Goal: Task Accomplishment & Management: Use online tool/utility

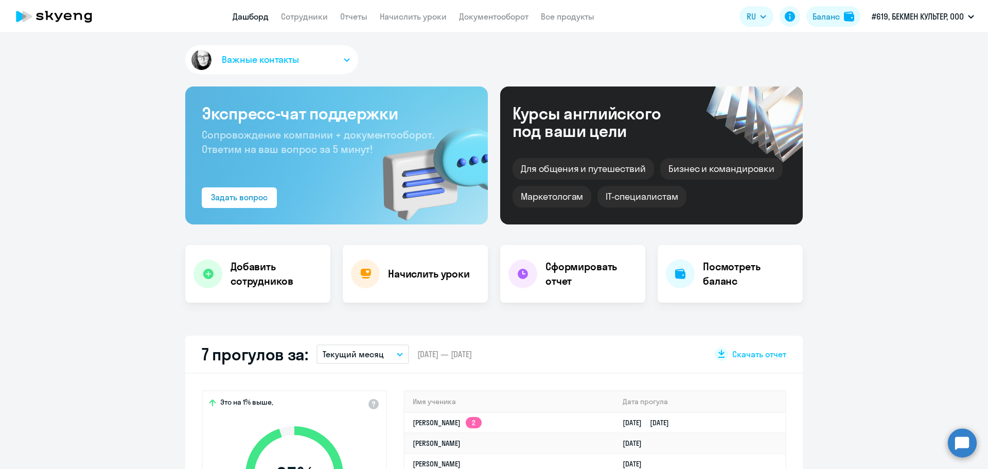
click at [295, 20] on link "Сотрудники" at bounding box center [304, 16] width 47 height 10
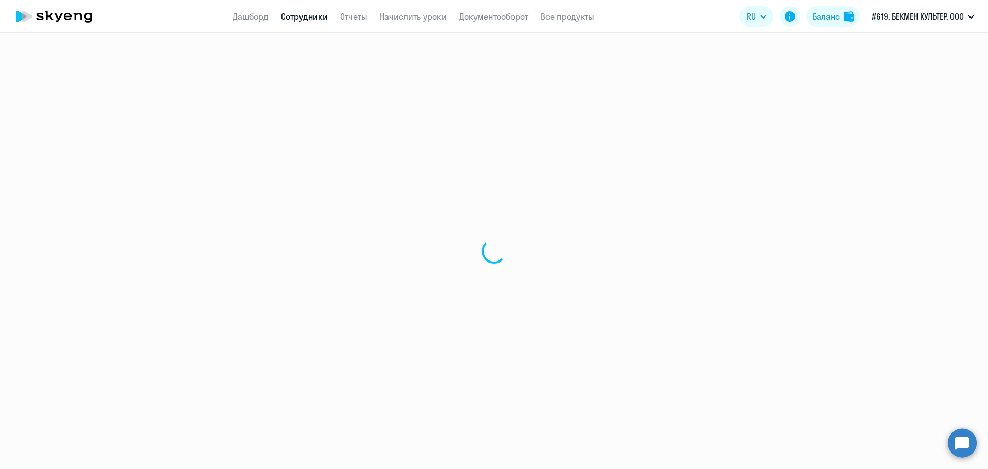
select select "30"
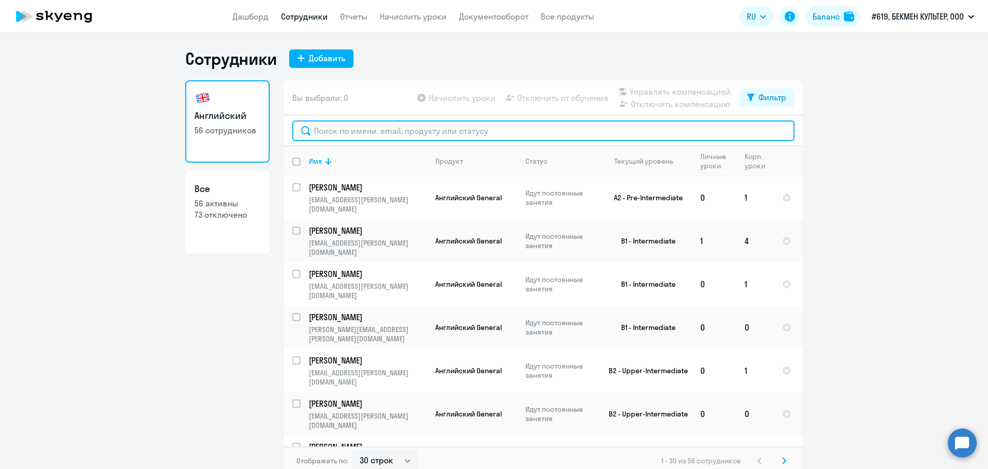
click at [372, 138] on input "text" at bounding box center [543, 130] width 502 height 21
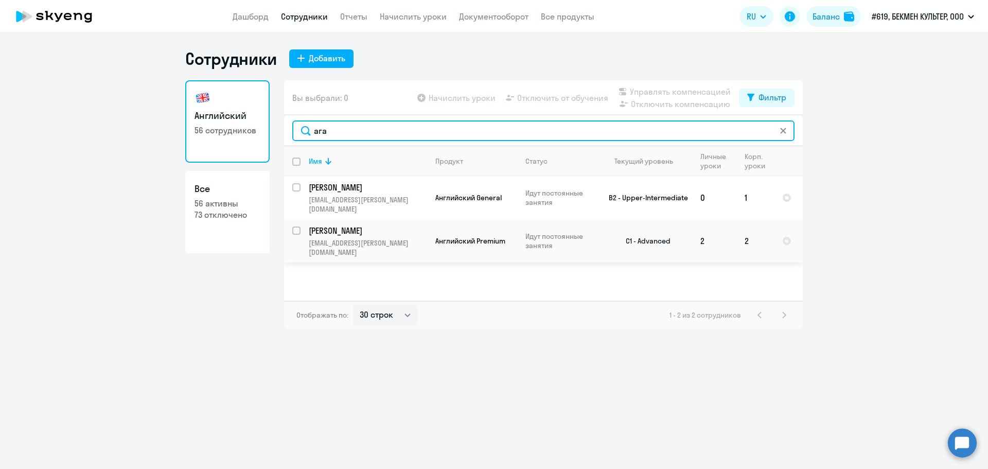
type input "ага"
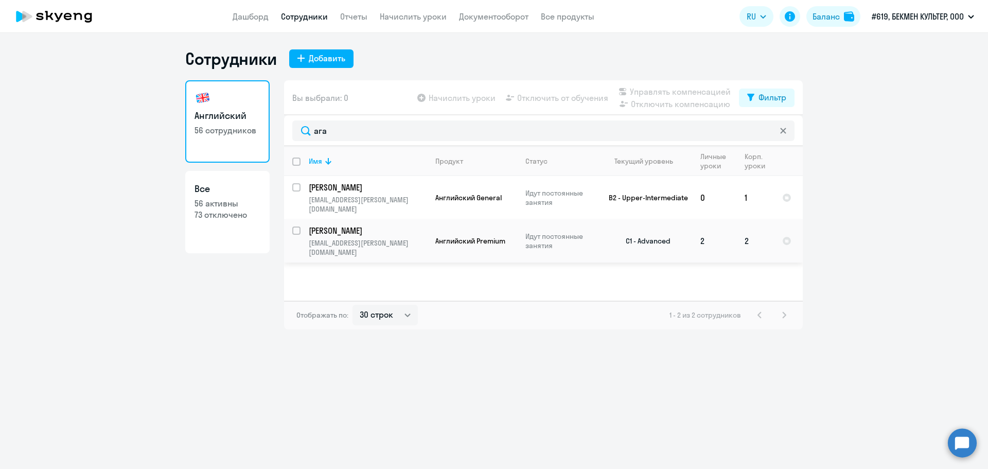
click at [296, 226] on input "select row 4552088" at bounding box center [302, 236] width 21 height 21
checkbox input "true"
click at [439, 96] on span "Начислить уроки" at bounding box center [461, 98] width 67 height 12
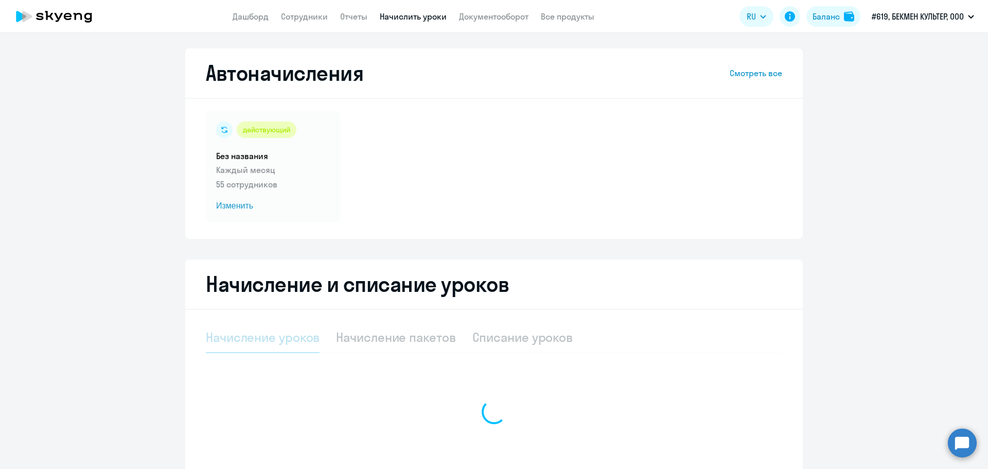
select select "10"
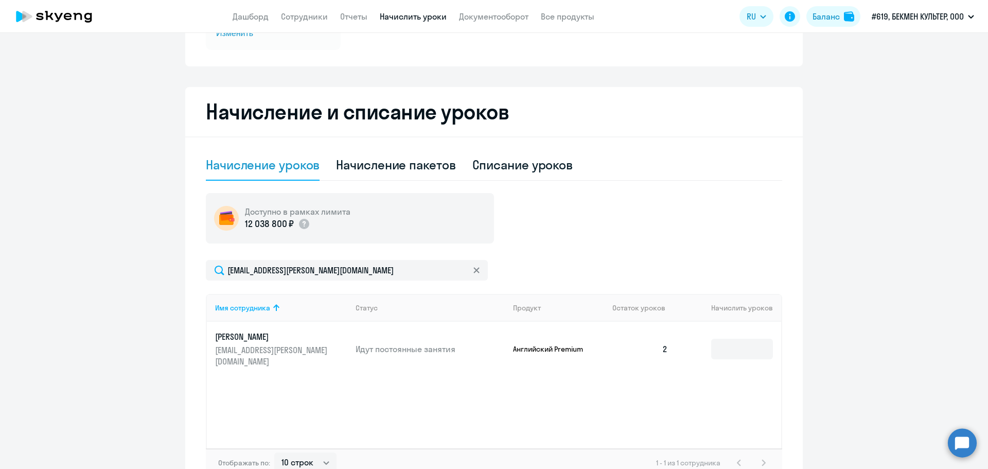
scroll to position [206, 0]
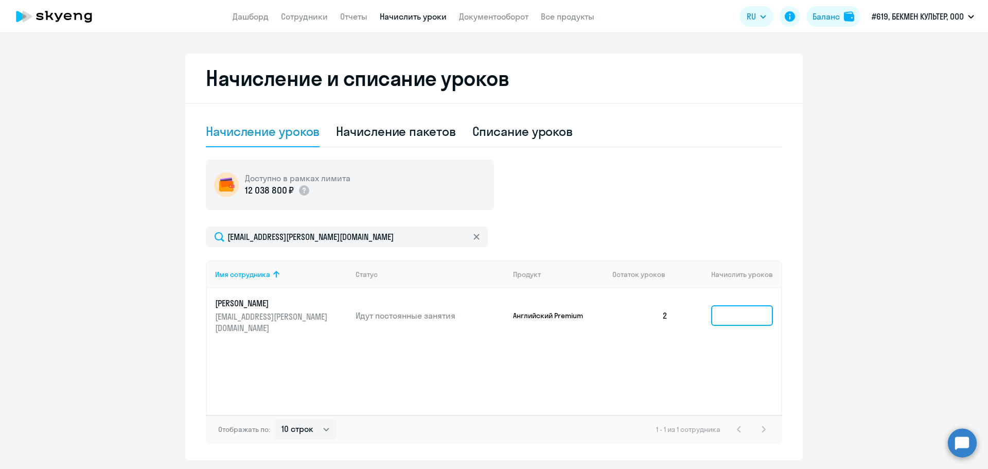
click at [739, 311] on input at bounding box center [742, 315] width 62 height 21
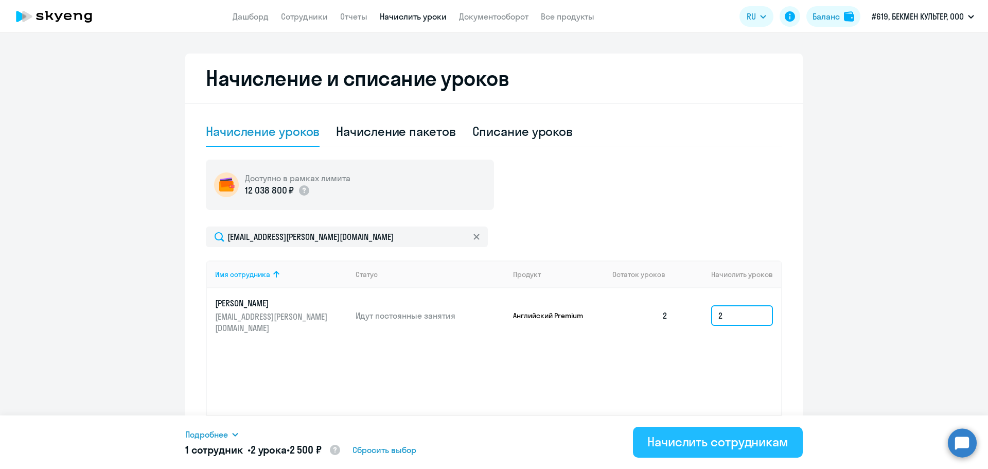
type input "2"
click at [711, 436] on div "Начислить сотрудникам" at bounding box center [717, 441] width 141 height 16
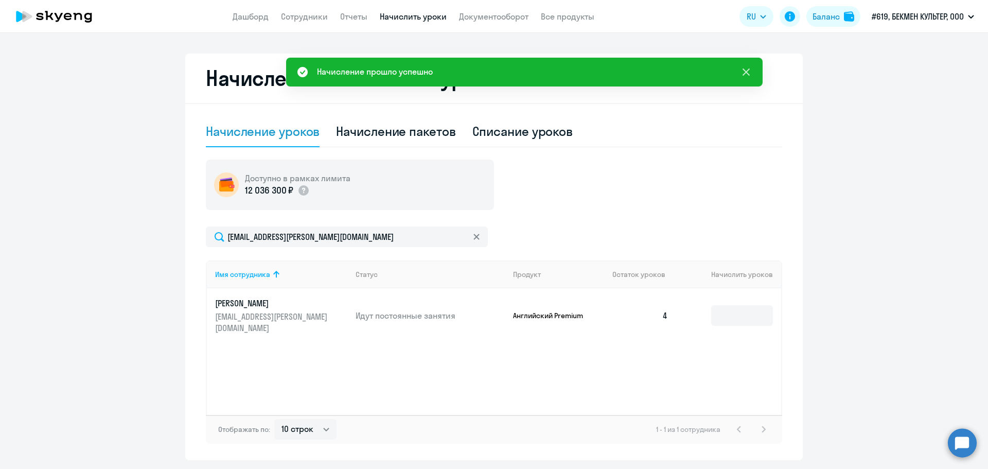
click at [743, 73] on icon at bounding box center [746, 72] width 12 height 12
